Goal: Understand process/instructions: Learn how to perform a task or action

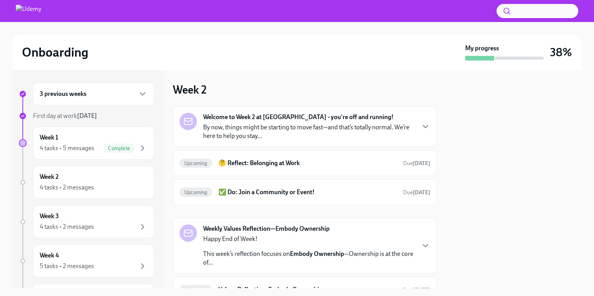
scroll to position [64, 0]
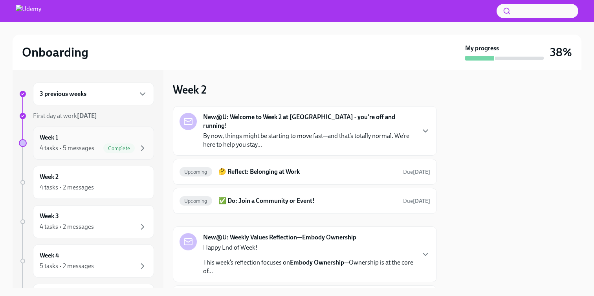
click at [147, 143] on div "Week 1 4 tasks • 5 messages Complete" at bounding box center [93, 143] width 121 height 33
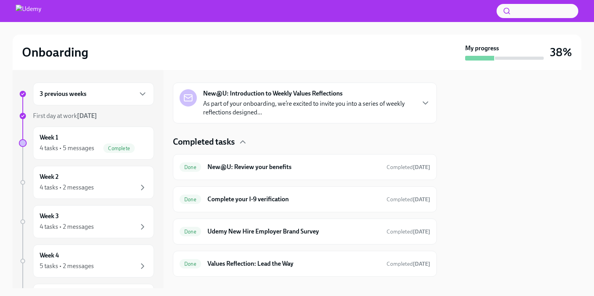
scroll to position [381, 0]
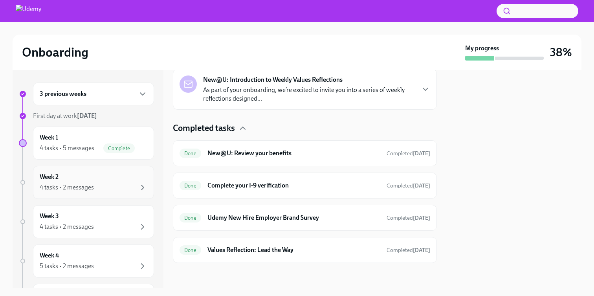
click at [141, 193] on div "Week 2 4 tasks • 2 messages" at bounding box center [93, 182] width 121 height 33
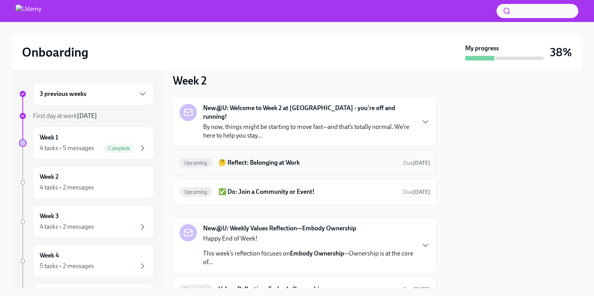
scroll to position [0, 0]
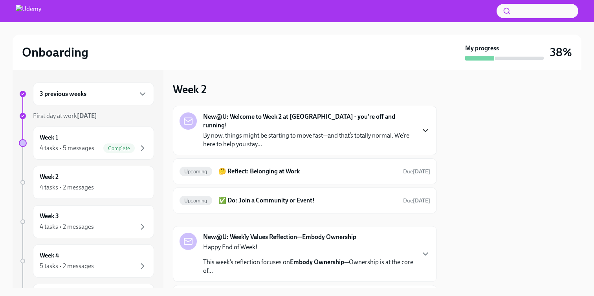
click at [424, 127] on icon "button" at bounding box center [425, 130] width 9 height 9
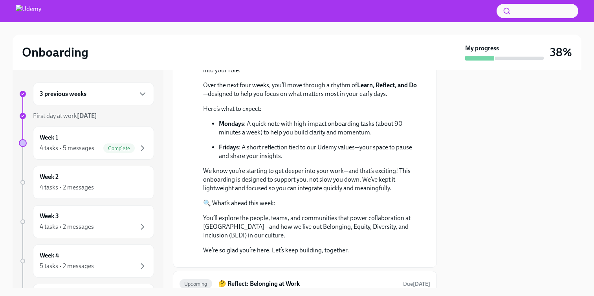
scroll to position [102, 0]
